Goal: Information Seeking & Learning: Learn about a topic

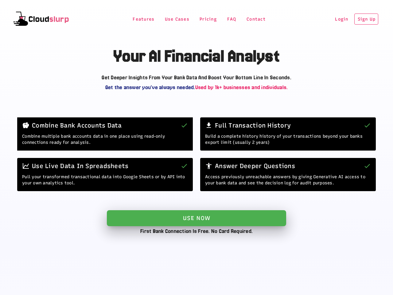
click at [138, 19] on span "Features" at bounding box center [143, 19] width 22 height 5
click at [172, 117] on div "Combine Bank Accounts Data" at bounding box center [104, 125] width 175 height 16
click at [202, 117] on div "Full Transaction History" at bounding box center [287, 125] width 175 height 16
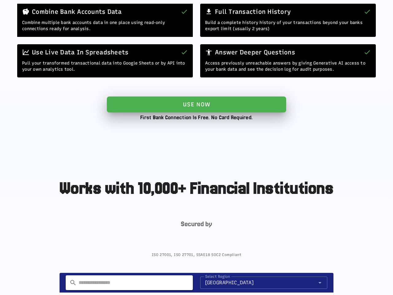
click at [226, 19] on div "Full Transaction History" at bounding box center [287, 12] width 175 height 16
click at [250, 19] on div "Full Transaction History" at bounding box center [287, 12] width 175 height 16
click at [334, 19] on div "Full Transaction History" at bounding box center [287, 12] width 175 height 16
click at [358, 19] on div "Full Transaction History" at bounding box center [287, 12] width 175 height 16
